Goal: Use online tool/utility: Utilize a website feature to perform a specific function

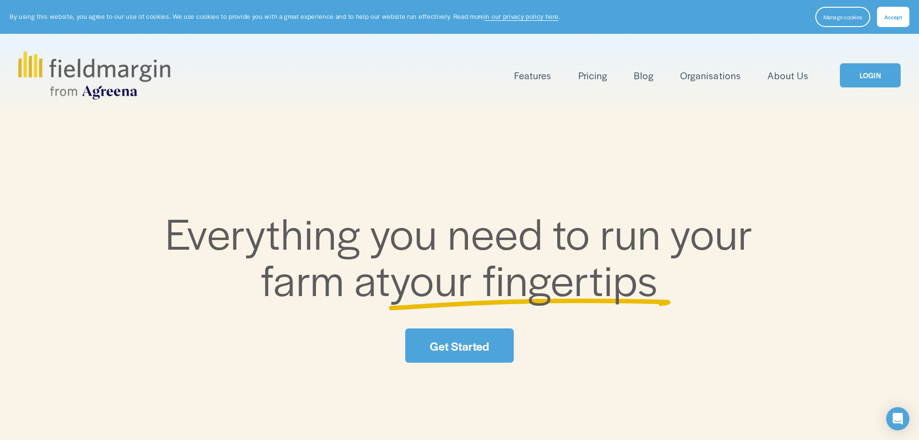
click at [890, 17] on span "Accept" at bounding box center [894, 17] width 18 height 8
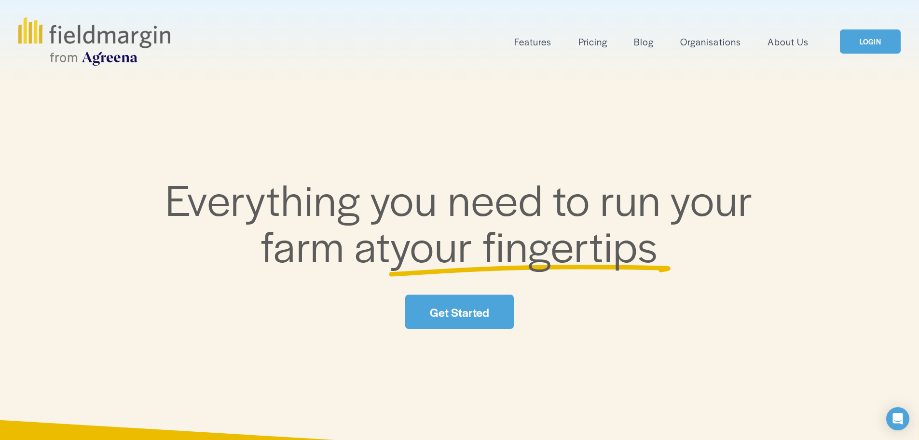
click at [874, 49] on link "LOGIN" at bounding box center [870, 41] width 61 height 25
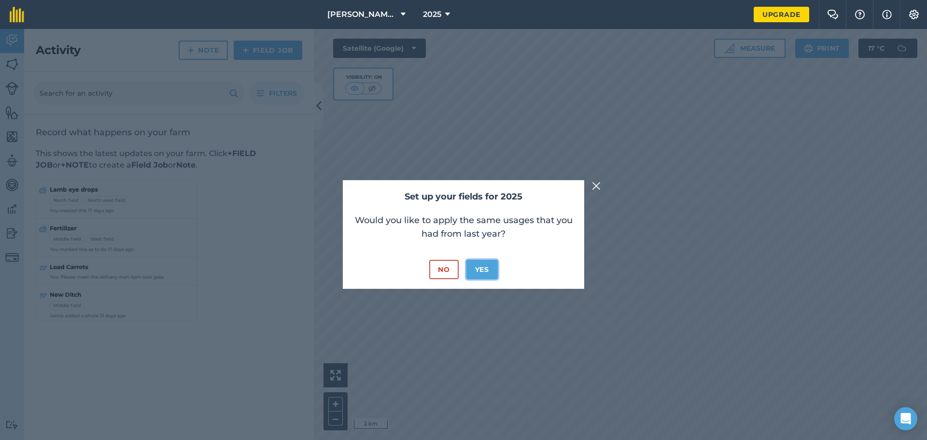
click at [486, 272] on button "Yes" at bounding box center [481, 269] width 31 height 19
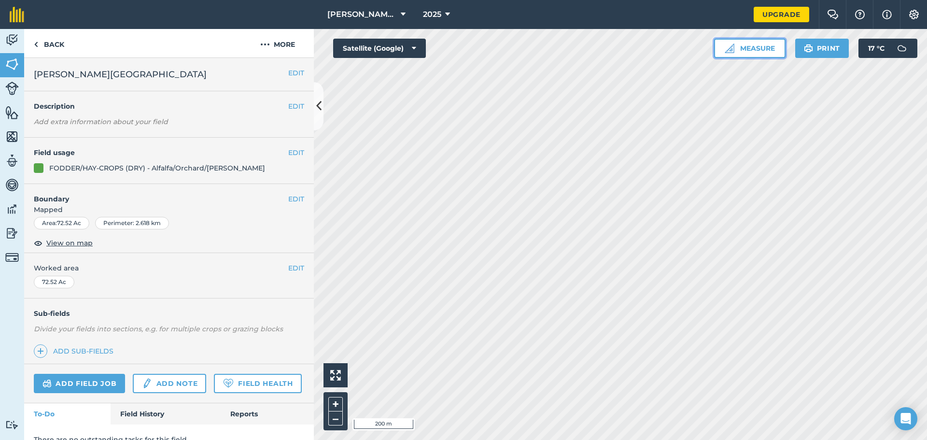
click at [764, 48] on button "Measure" at bounding box center [749, 48] width 71 height 19
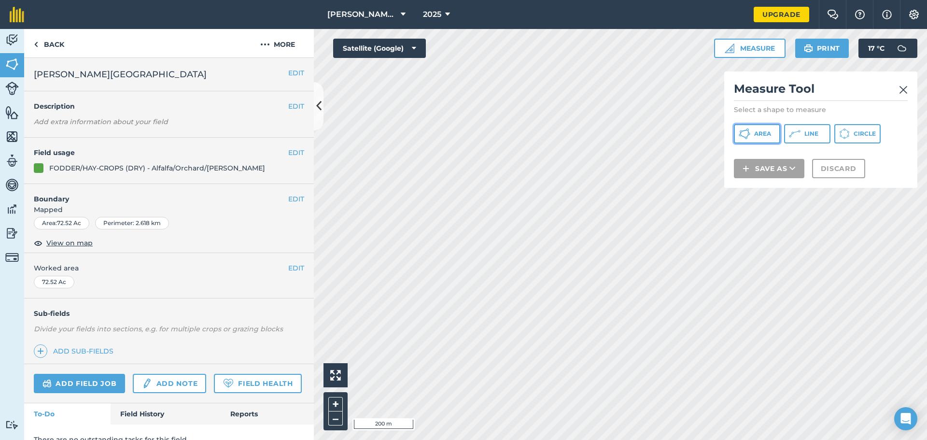
click at [761, 133] on span "Area" at bounding box center [762, 134] width 17 height 8
click at [904, 90] on img at bounding box center [903, 90] width 9 height 12
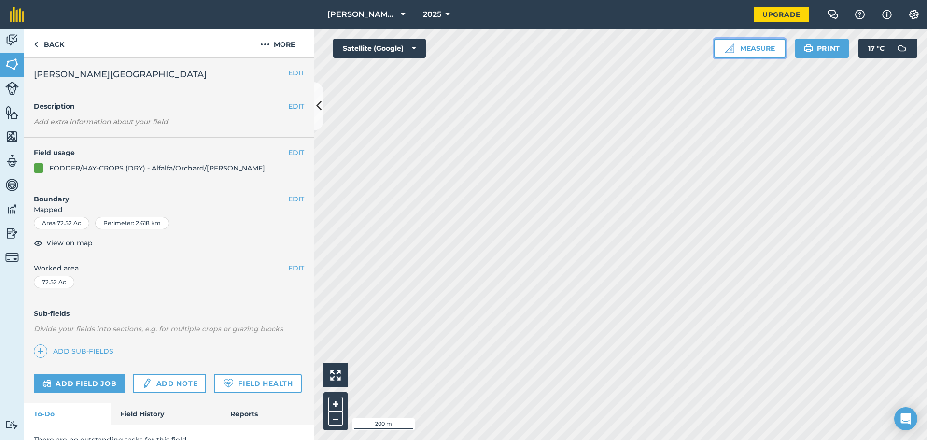
click at [749, 51] on button "Measure" at bounding box center [749, 48] width 71 height 19
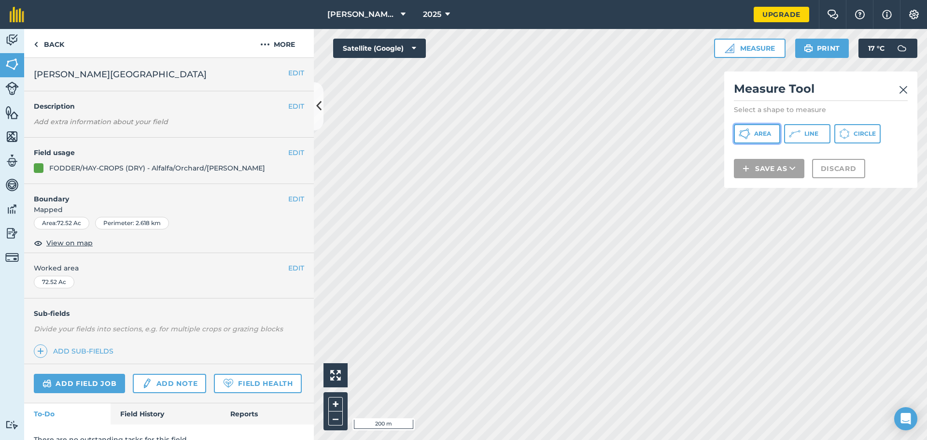
click at [751, 135] on button "Area" at bounding box center [757, 133] width 46 height 19
click at [903, 90] on img at bounding box center [903, 90] width 9 height 12
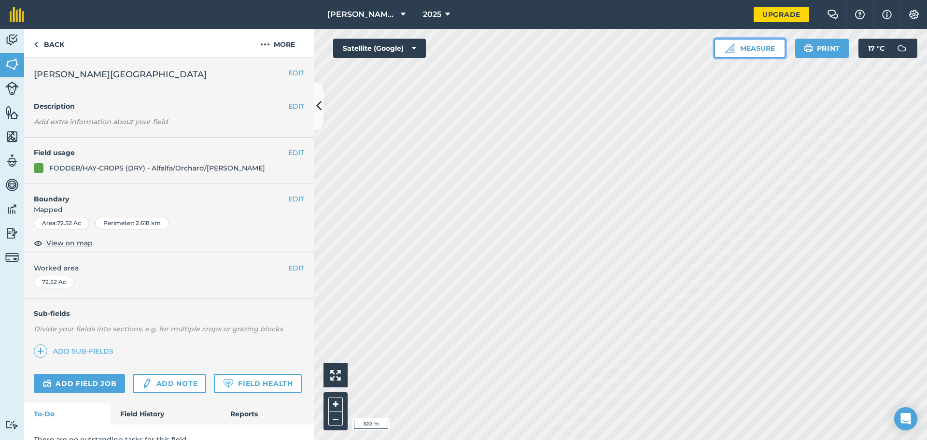
click at [762, 48] on button "Measure" at bounding box center [749, 48] width 71 height 19
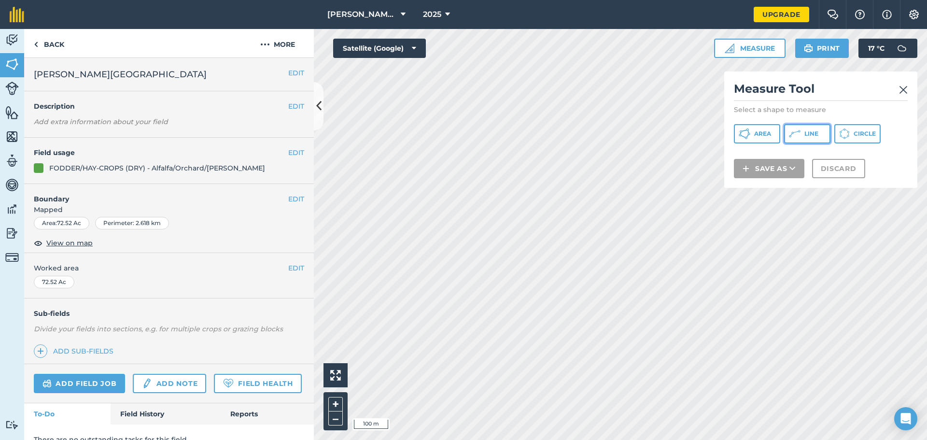
click at [799, 137] on icon at bounding box center [795, 134] width 12 height 12
click at [749, 131] on icon at bounding box center [744, 134] width 12 height 12
